Goal: Browse casually

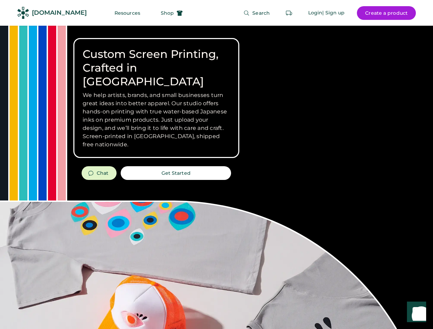
click at [216, 165] on div "Custom Screen Printing, Crafted in [GEOGRAPHIC_DATA] We help artists, brands, a…" at bounding box center [216, 243] width 433 height 435
click at [216, 177] on div "Custom Screen Printing, Crafted in [GEOGRAPHIC_DATA] We help artists, brands, a…" at bounding box center [216, 243] width 433 height 435
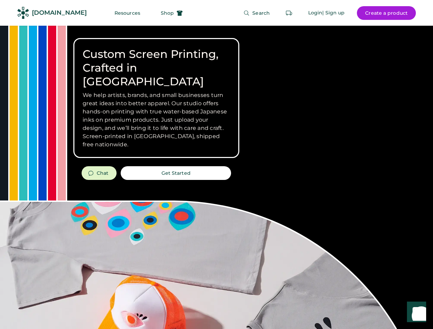
click at [216, 177] on div "Custom Screen Printing, Crafted in [GEOGRAPHIC_DATA] We help artists, brands, a…" at bounding box center [216, 243] width 433 height 435
click at [156, 98] on h3 "We help artists, brands, and small businesses turn great ideas into better appa…" at bounding box center [156, 120] width 147 height 58
click at [156, 91] on h3 "We help artists, brands, and small businesses turn great ideas into better appa…" at bounding box center [156, 120] width 147 height 58
click at [156, 61] on h1 "Custom Screen Printing, Crafted in [GEOGRAPHIC_DATA]" at bounding box center [156, 67] width 147 height 41
